Goal: Check status: Check status

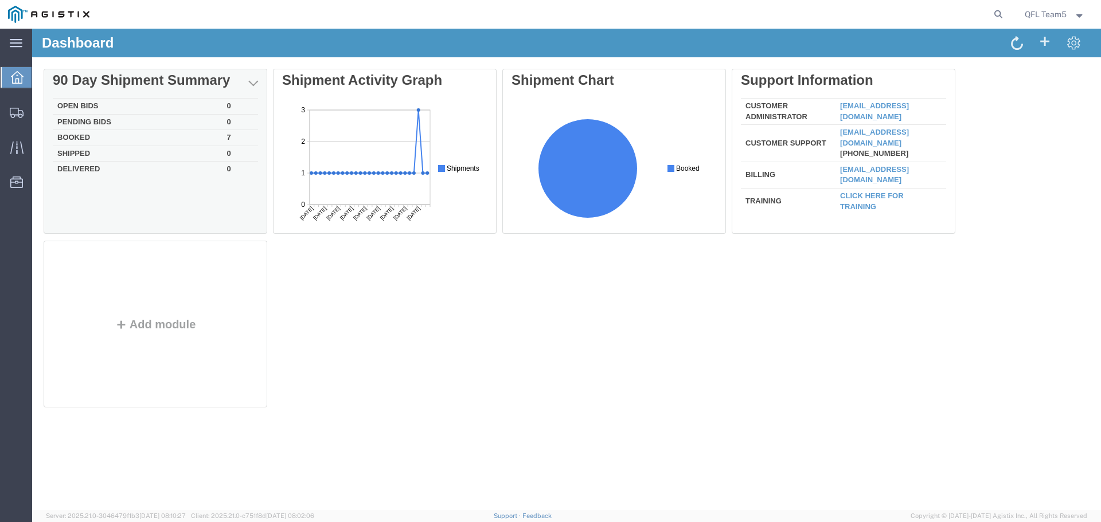
click at [138, 138] on div "Delete 90 Day Shipment Summary Open Bids 0 Pending Bids 0 Booked 7 Shipped 0 De…" at bounding box center [567, 241] width 1046 height 344
click at [83, 136] on td "Booked" at bounding box center [138, 138] width 170 height 16
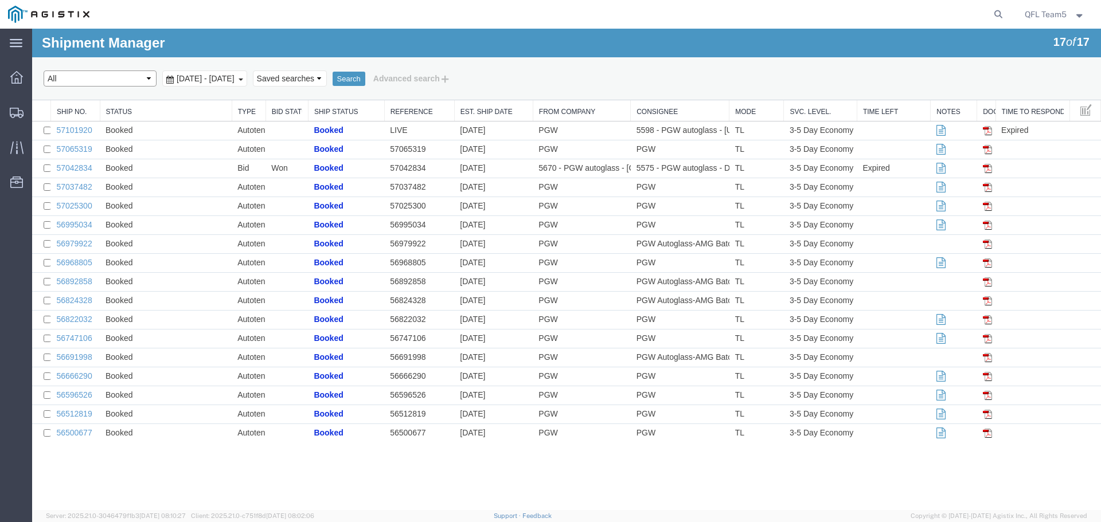
click at [101, 81] on select "Select status Active (AC, O, P) All Approved Awaiting Confirmation (AC) Booked …" at bounding box center [100, 79] width 113 height 16
click at [542, 74] on div "Select status Active (AC, O, P) All Approved Awaiting Confirmation (AC) Booked …" at bounding box center [567, 78] width 1046 height 19
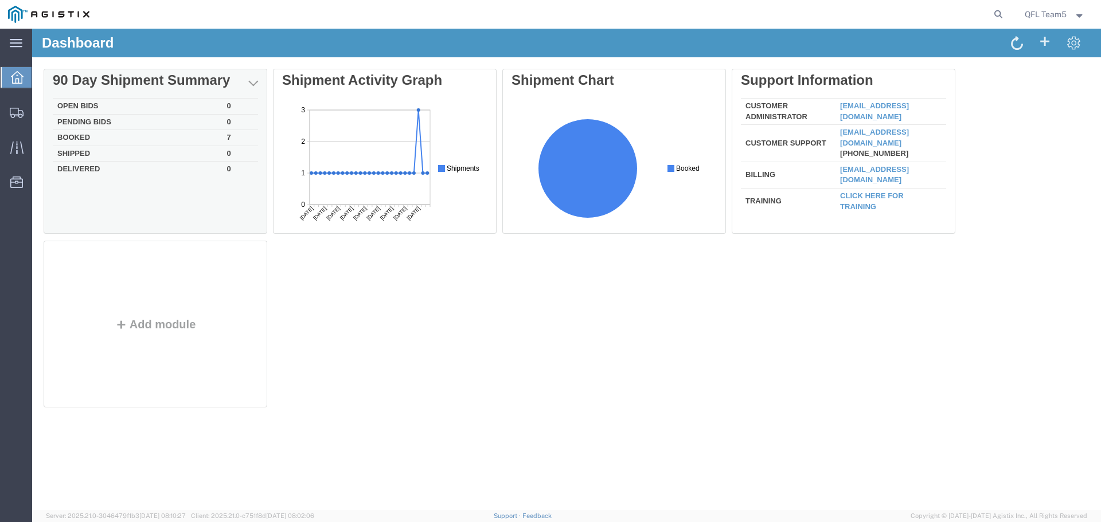
click at [103, 136] on td "Booked" at bounding box center [138, 138] width 170 height 16
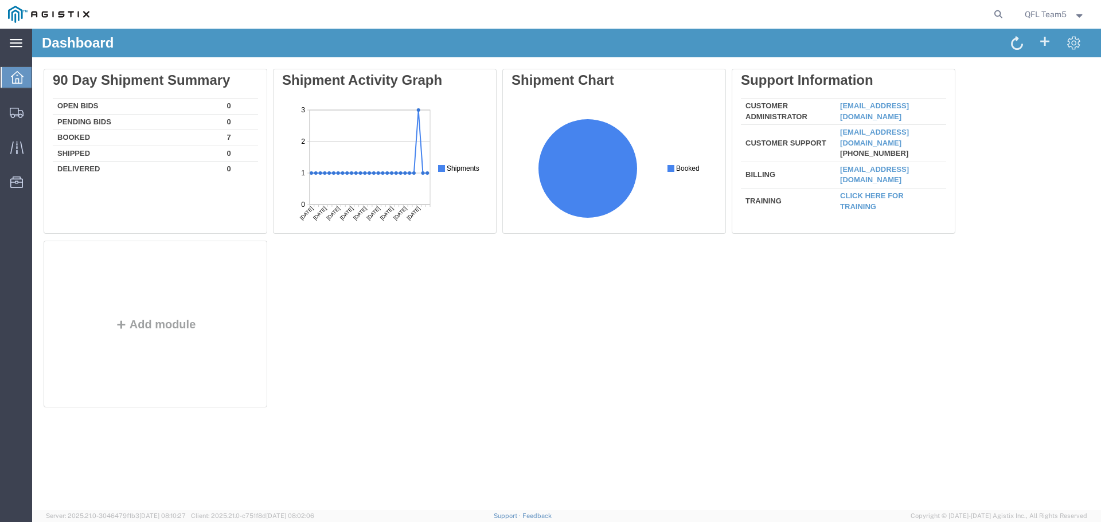
click at [16, 43] on icon at bounding box center [16, 43] width 13 height 8
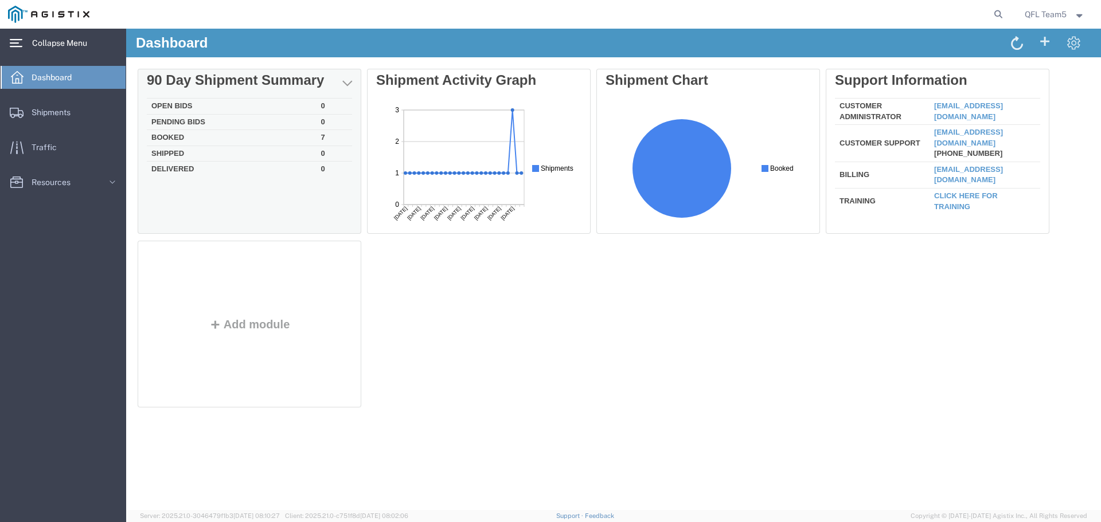
click at [204, 139] on div "Delete 90 Day Shipment Summary Open Bids 0 Pending Bids 0 Booked 7 Shipped 0 De…" at bounding box center [614, 241] width 952 height 344
click at [197, 138] on td "Booked" at bounding box center [232, 138] width 170 height 16
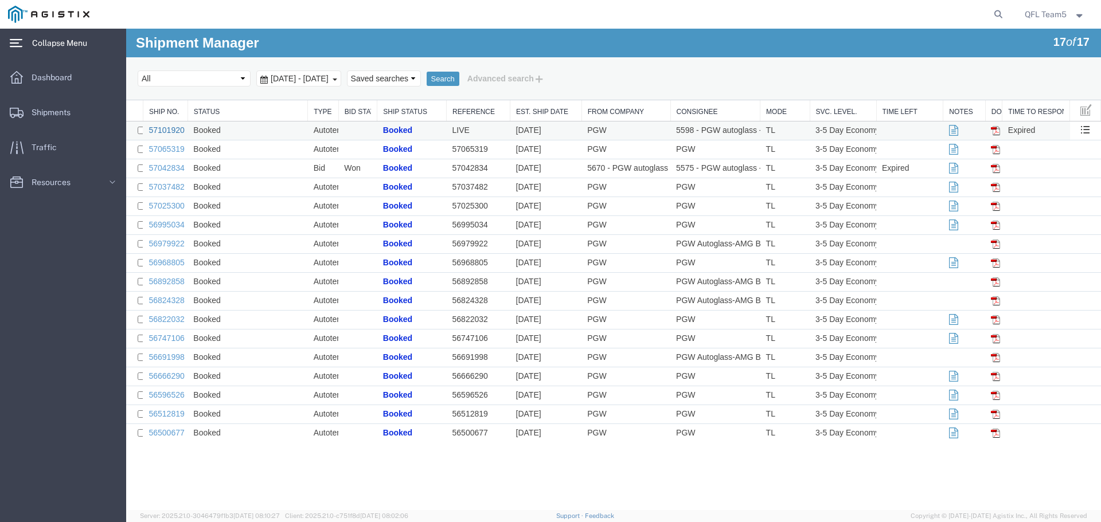
click at [160, 130] on link "57101920" at bounding box center [166, 130] width 36 height 9
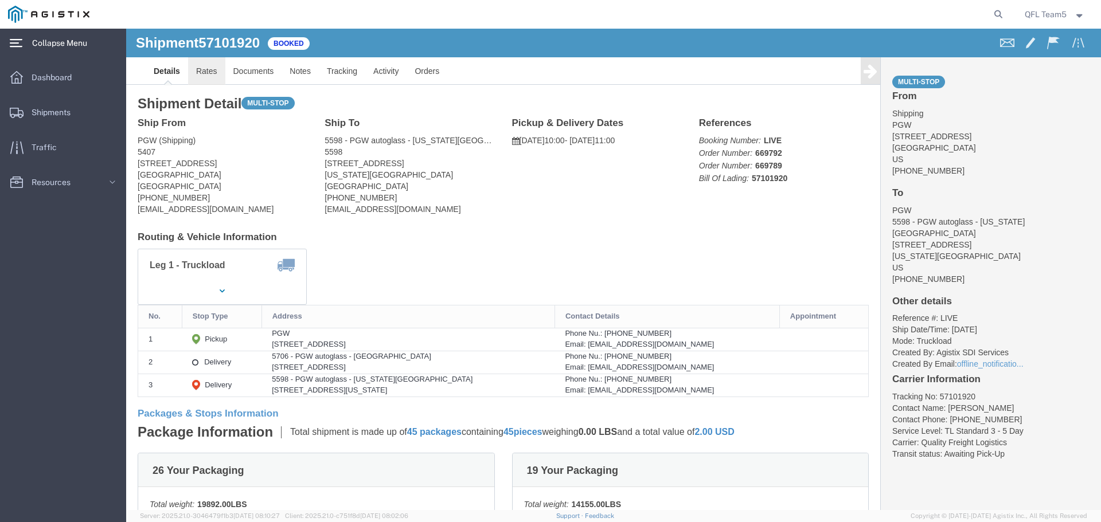
click link "Rates"
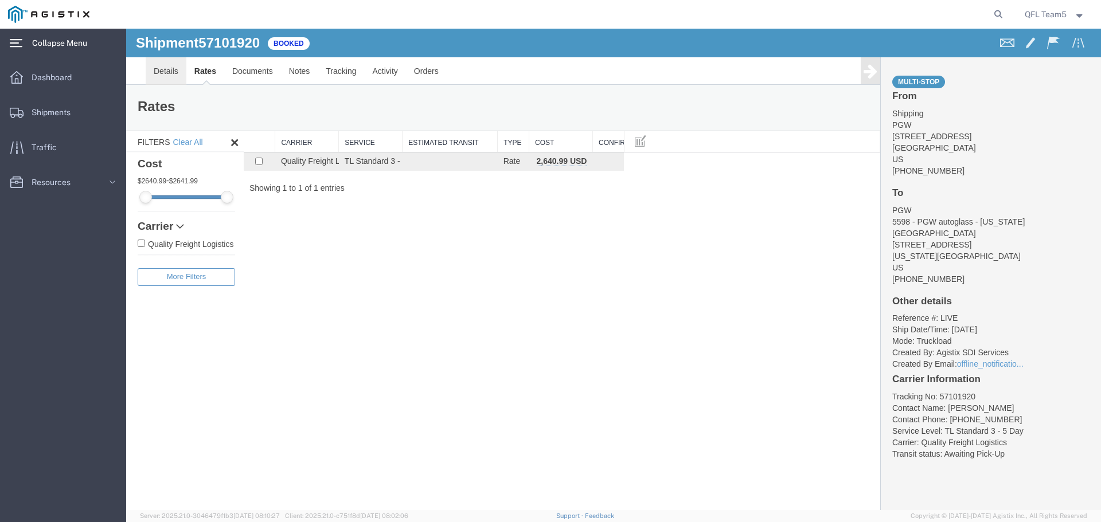
click at [168, 73] on link "Details" at bounding box center [166, 71] width 41 height 28
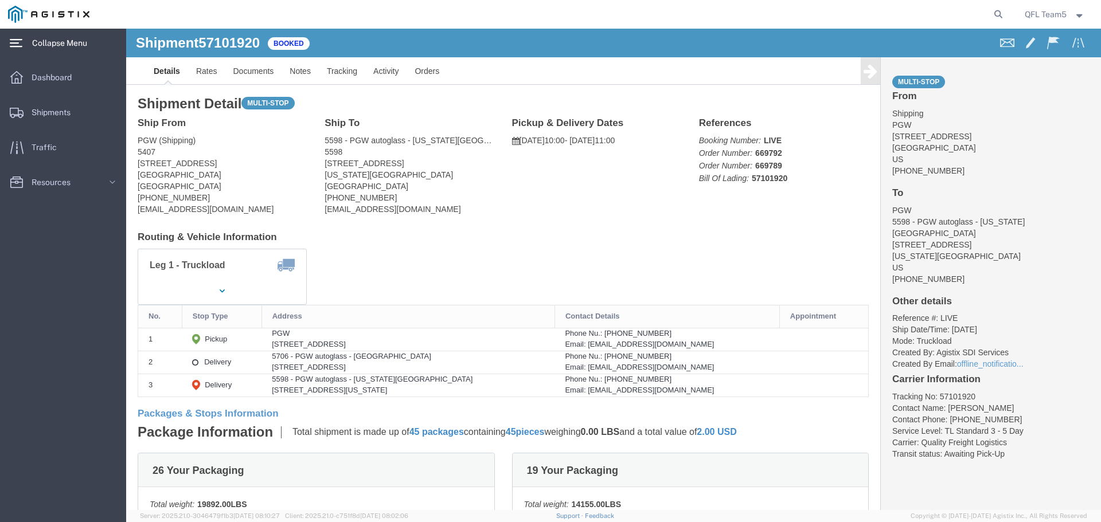
drag, startPoint x: 153, startPoint y: 337, endPoint x: 232, endPoint y: 336, distance: 79.1
click div "[STREET_ADDRESS]"
copy div "[STREET_ADDRESS]"
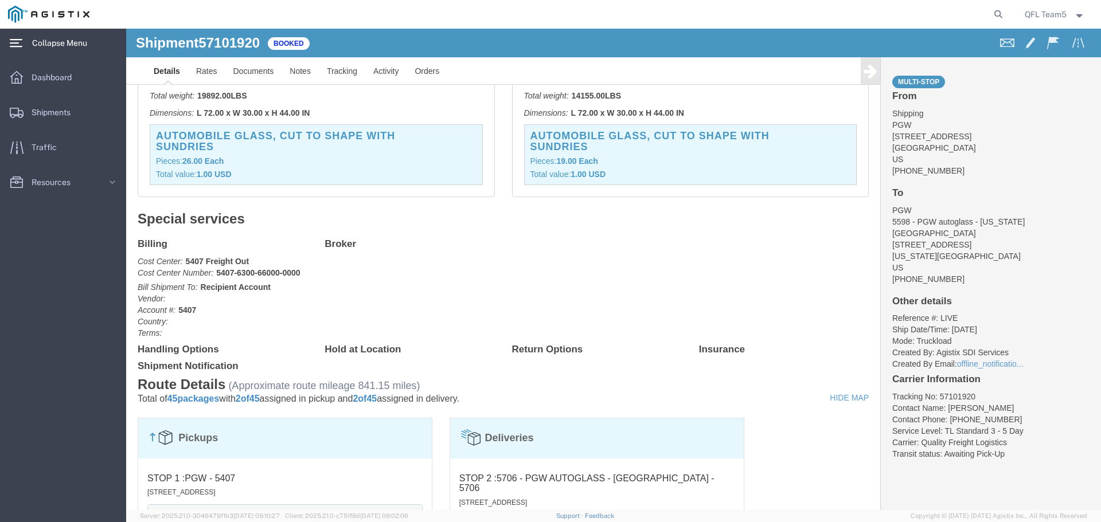
scroll to position [229, 0]
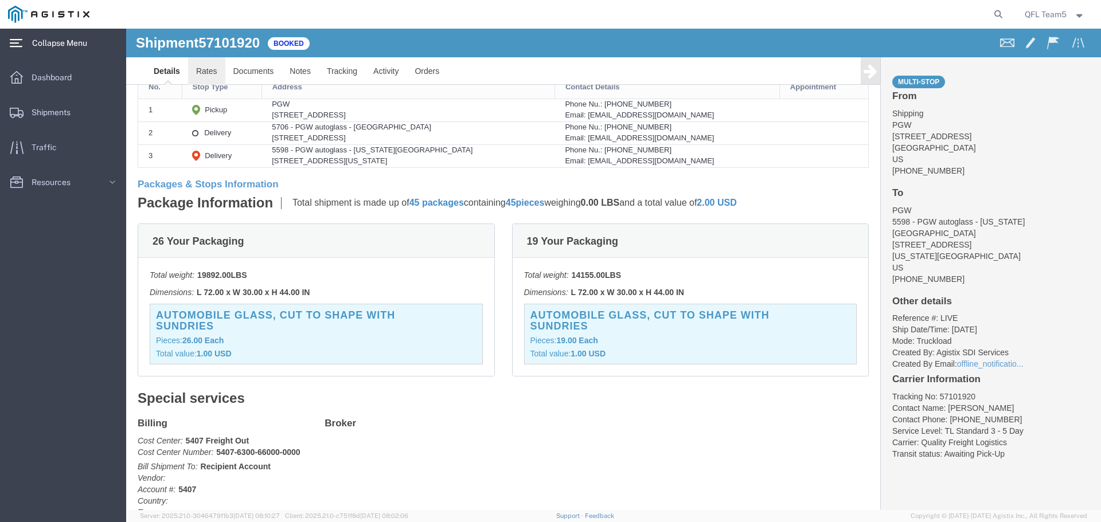
click link "Rates"
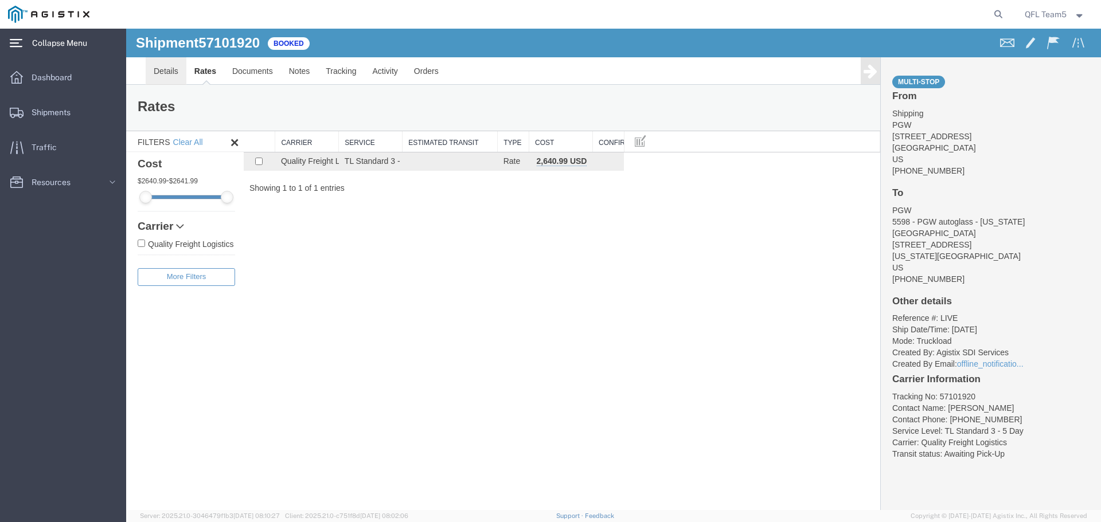
click at [168, 73] on link "Details" at bounding box center [166, 71] width 41 height 28
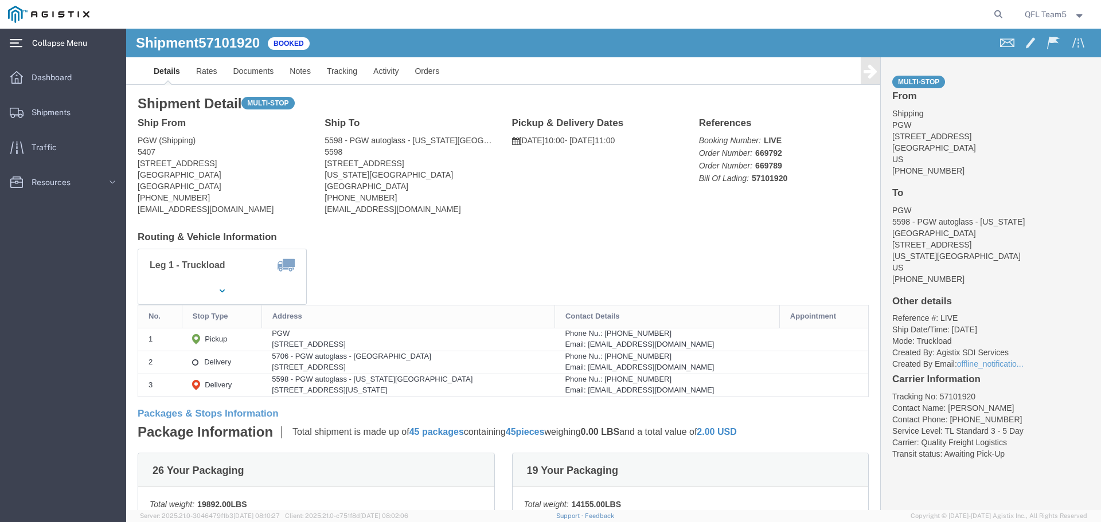
click span "57101920"
copy span "57101920"
click link "Rates"
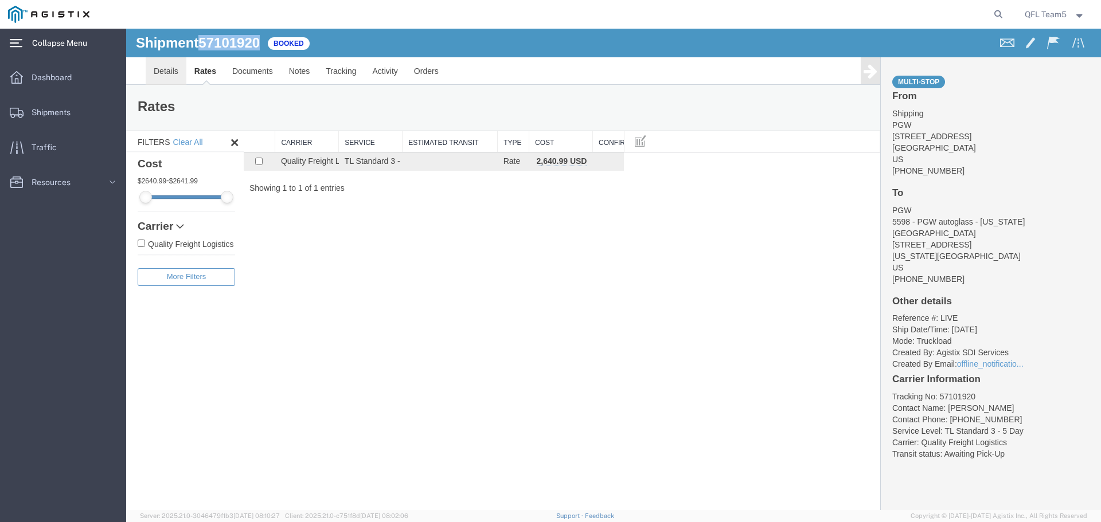
click at [173, 72] on link "Details" at bounding box center [166, 71] width 41 height 28
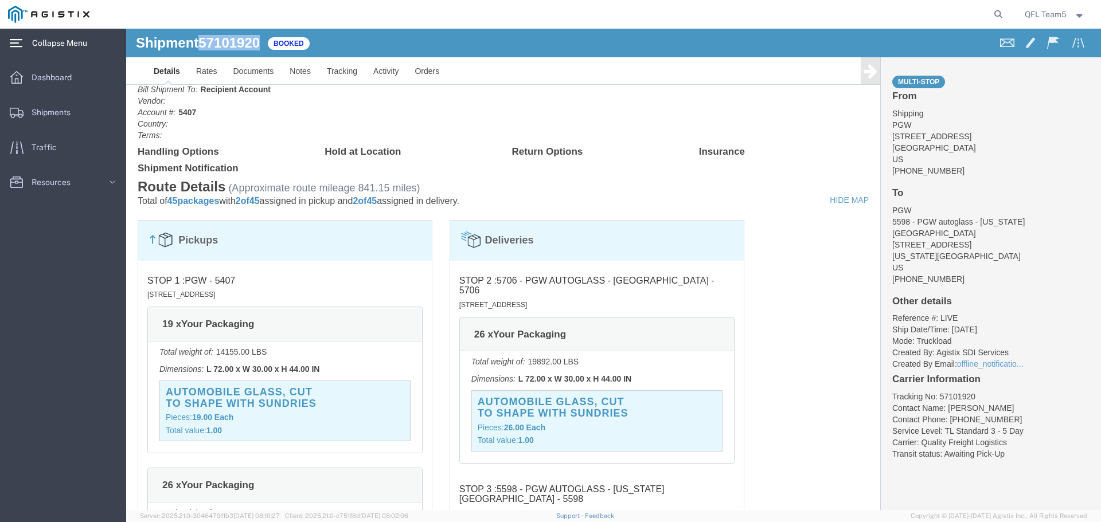
scroll to position [745, 0]
